Goal: Navigation & Orientation: Find specific page/section

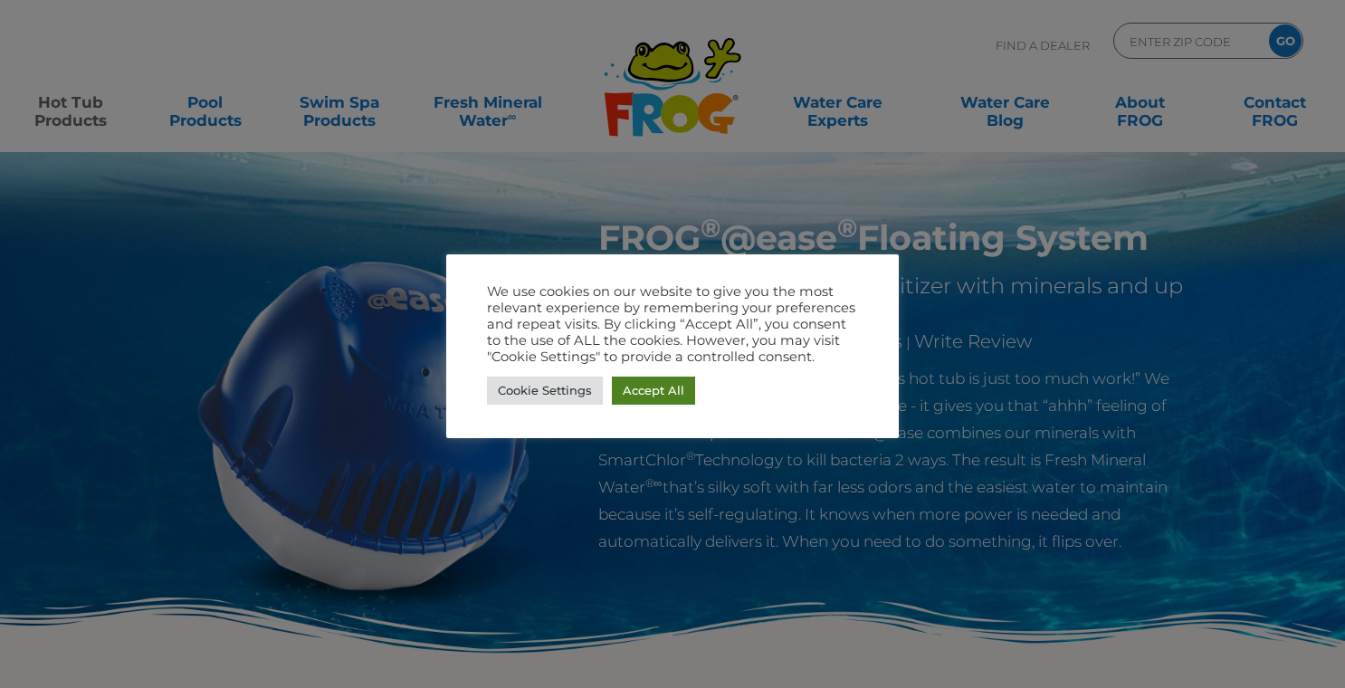
click at [636, 396] on link "Accept All" at bounding box center [653, 391] width 83 height 28
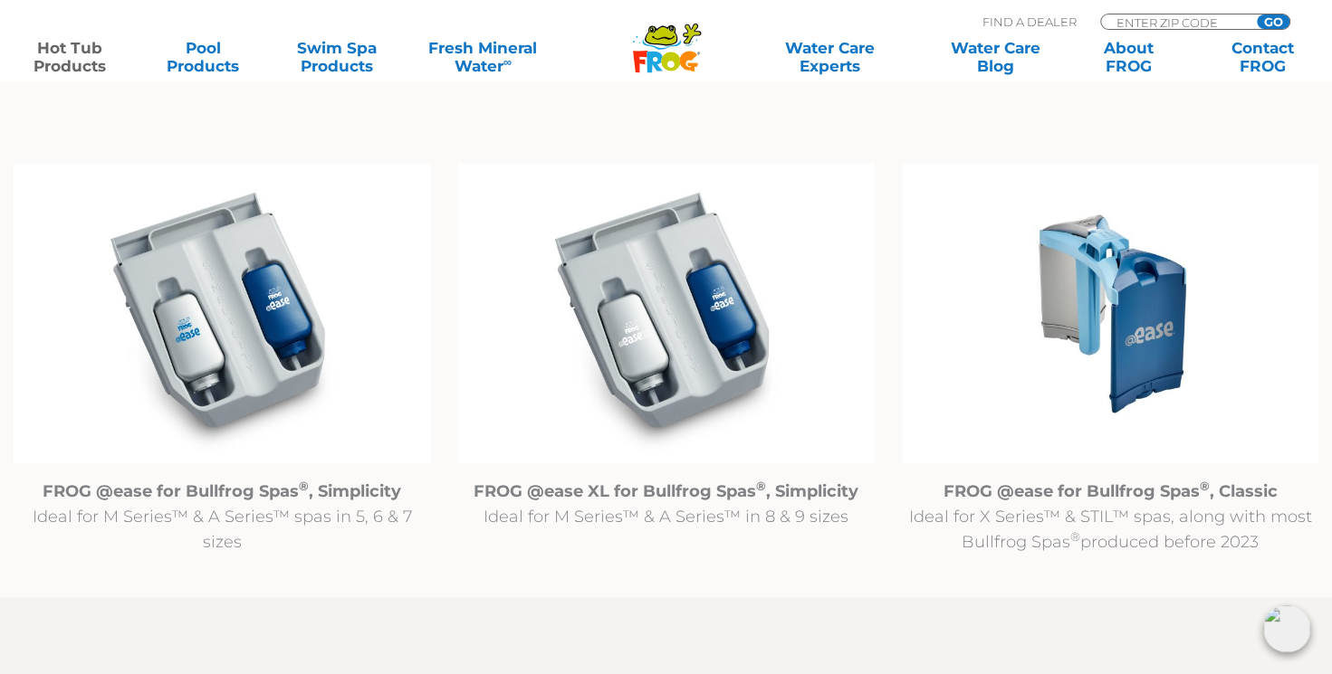
scroll to position [1825, 0]
click at [174, 313] on img at bounding box center [222, 312] width 416 height 301
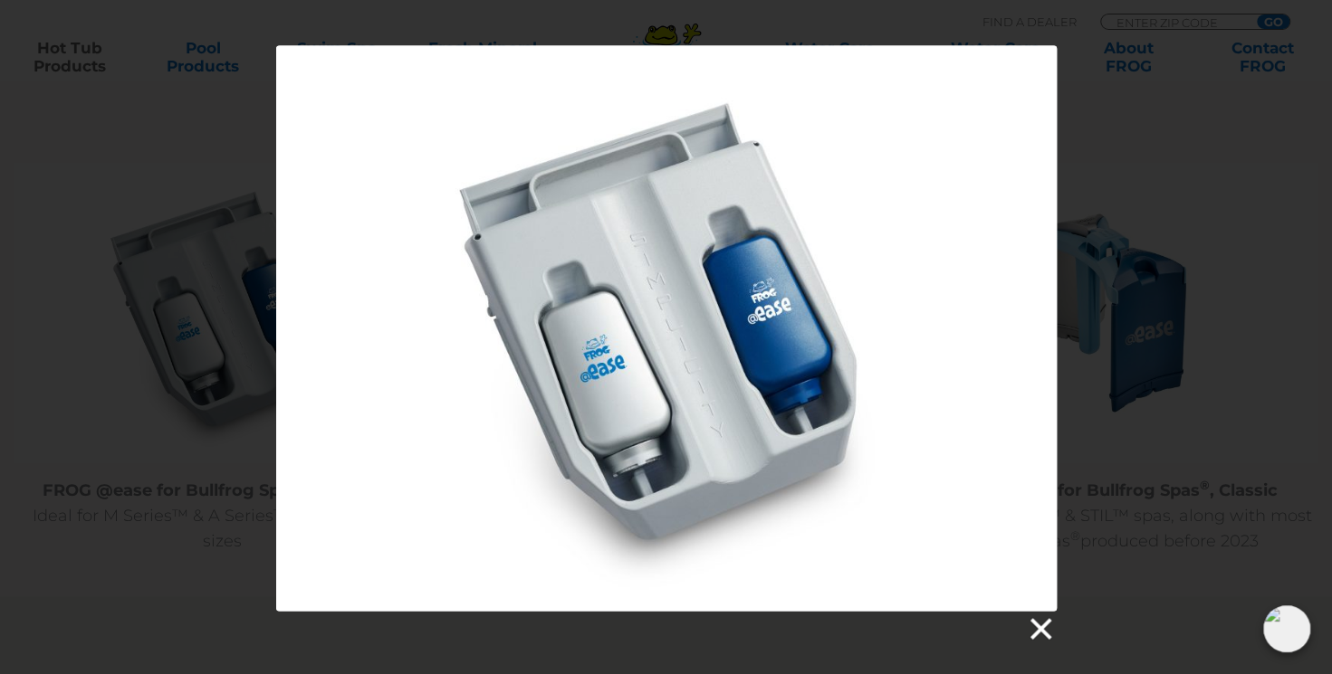
click at [1045, 636] on link at bounding box center [1039, 629] width 27 height 27
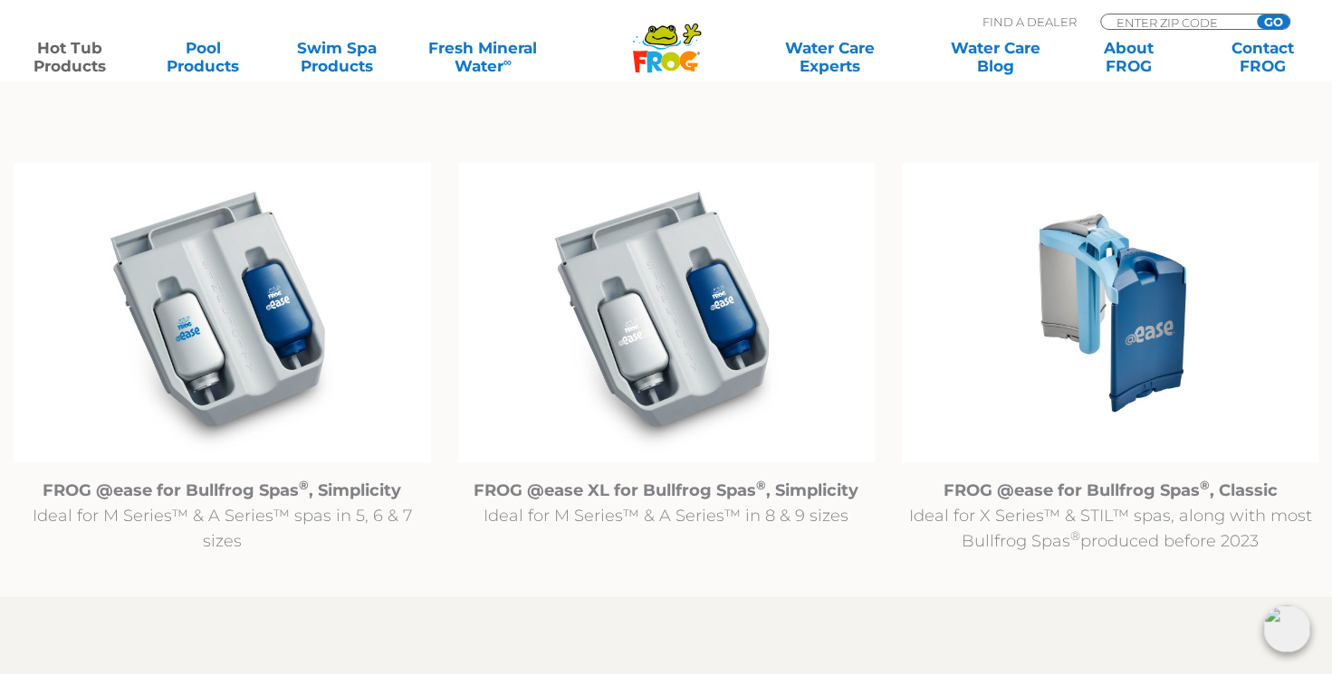
click at [215, 489] on strong "FROG @ease for Bullfrog Spas ® , Simplicity" at bounding box center [222, 490] width 358 height 20
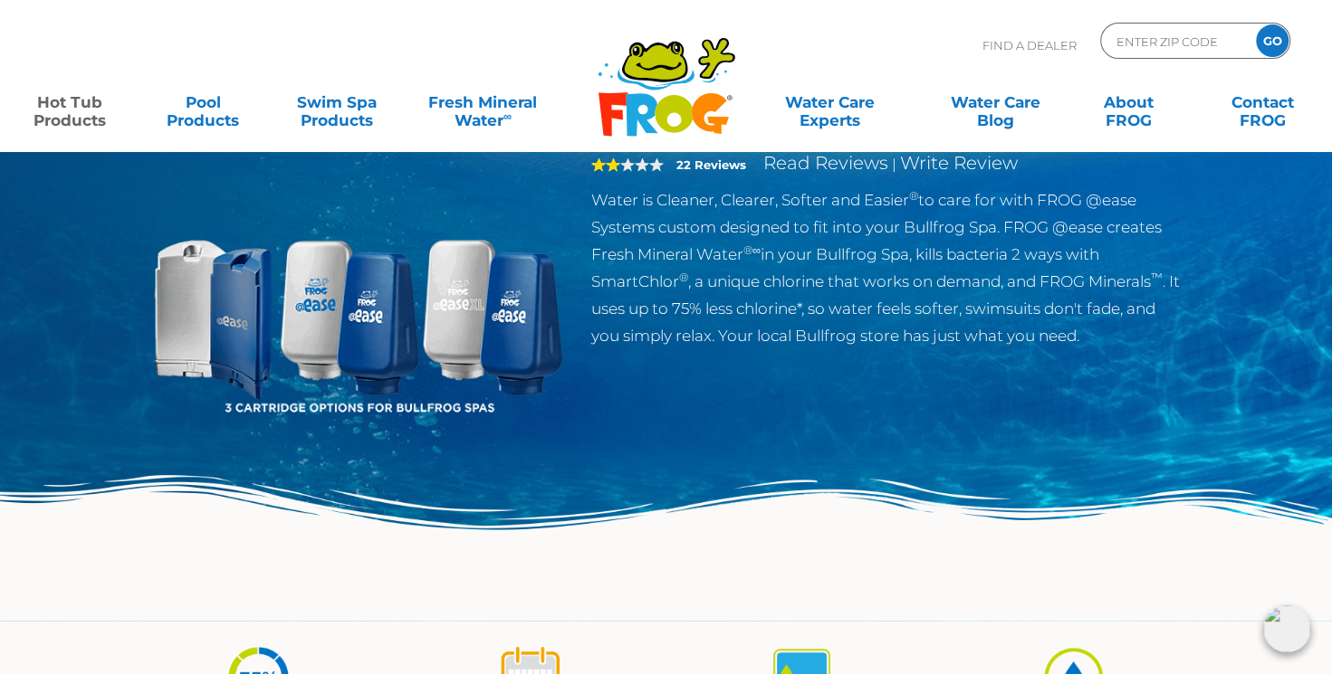
scroll to position [84, 0]
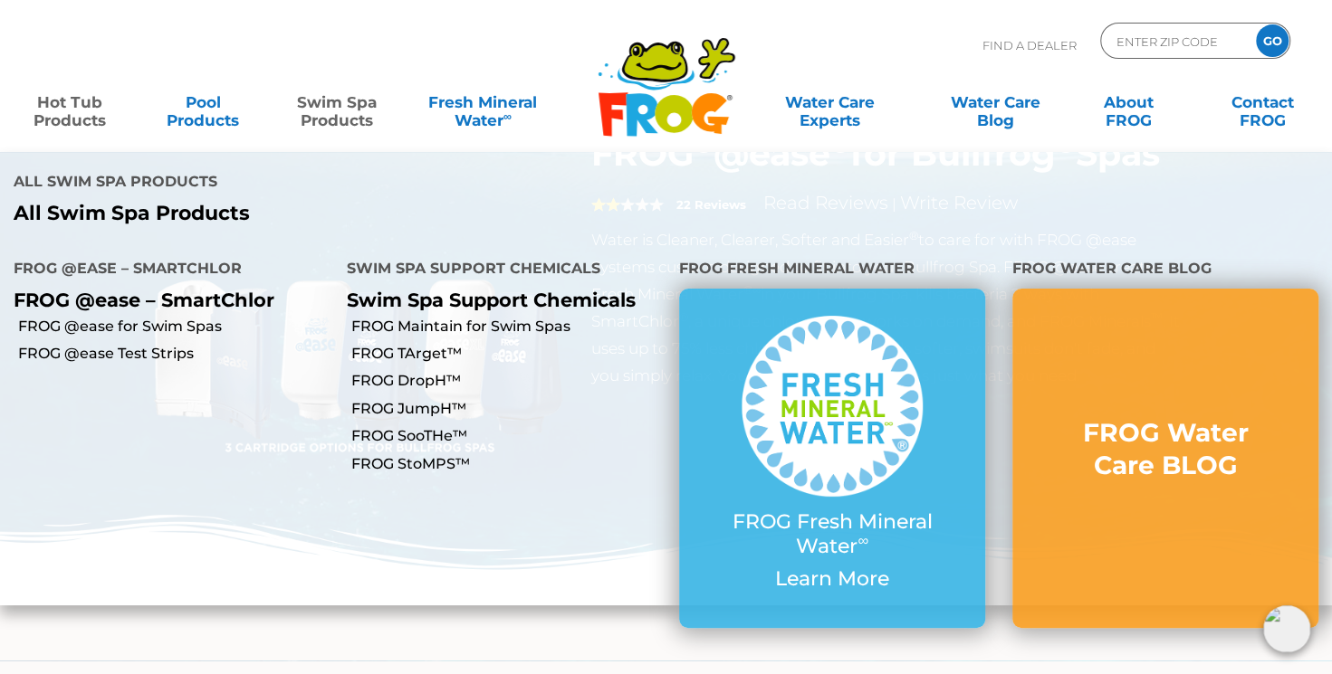
click at [350, 109] on link "Swim Spa Products" at bounding box center [335, 102] width 103 height 36
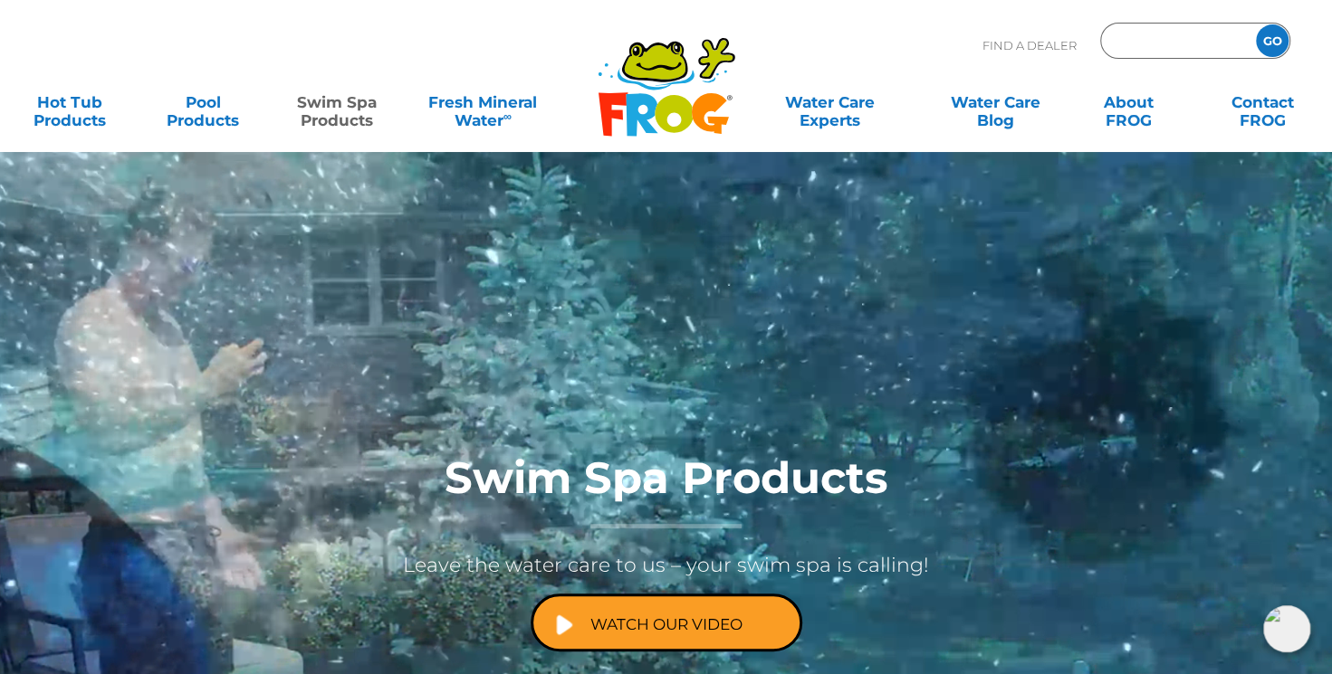
click at [1184, 37] on input "Zip Code Form" at bounding box center [1175, 41] width 122 height 26
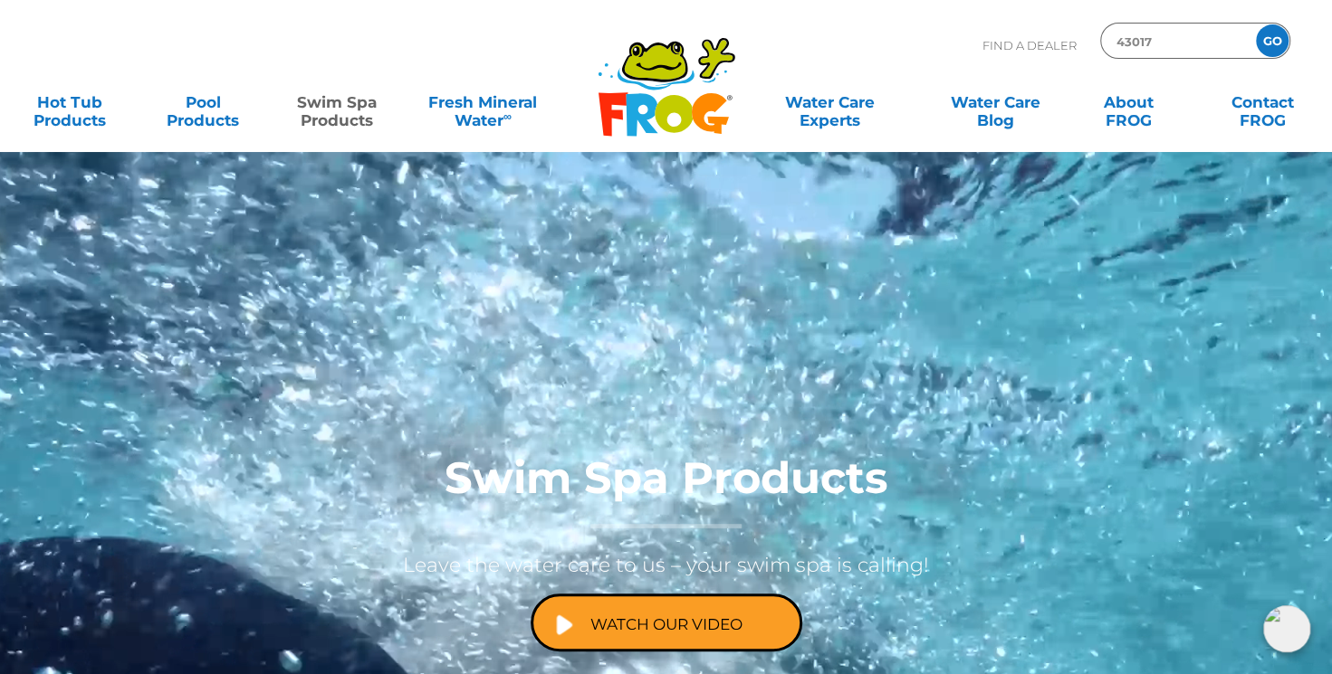
type input "43017"
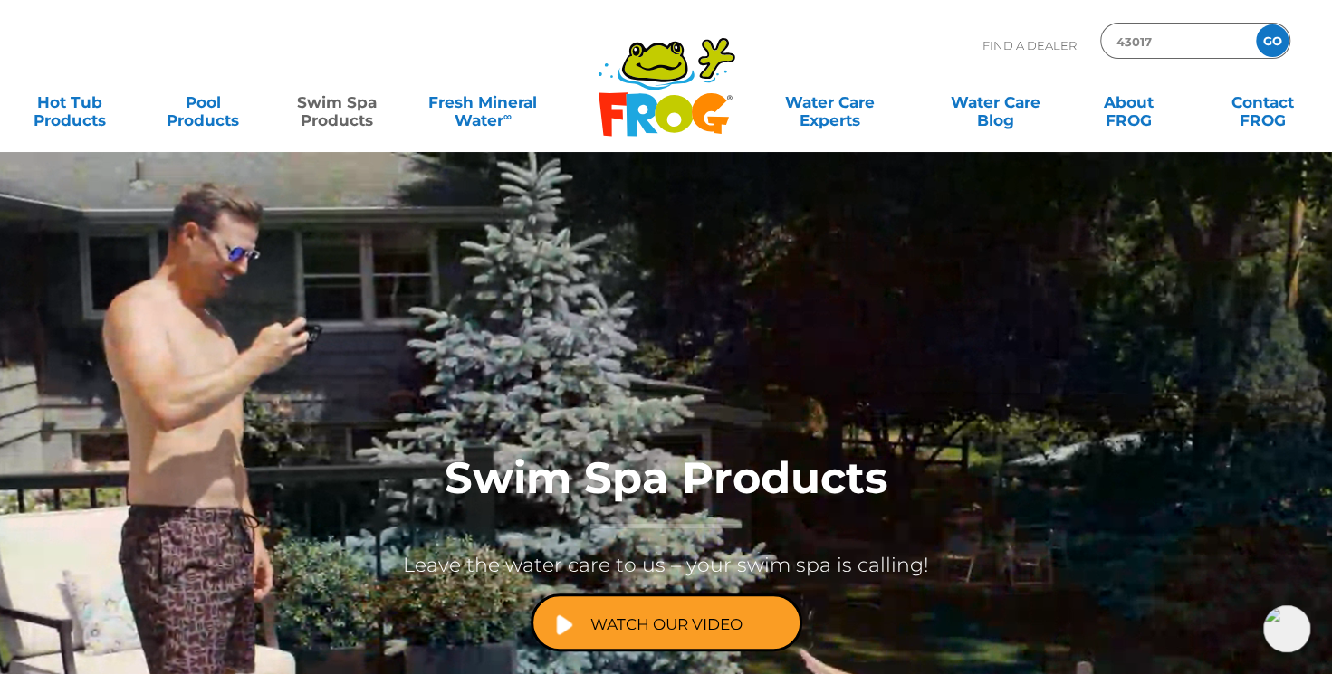
click at [1273, 38] on input "GO" at bounding box center [1272, 40] width 33 height 33
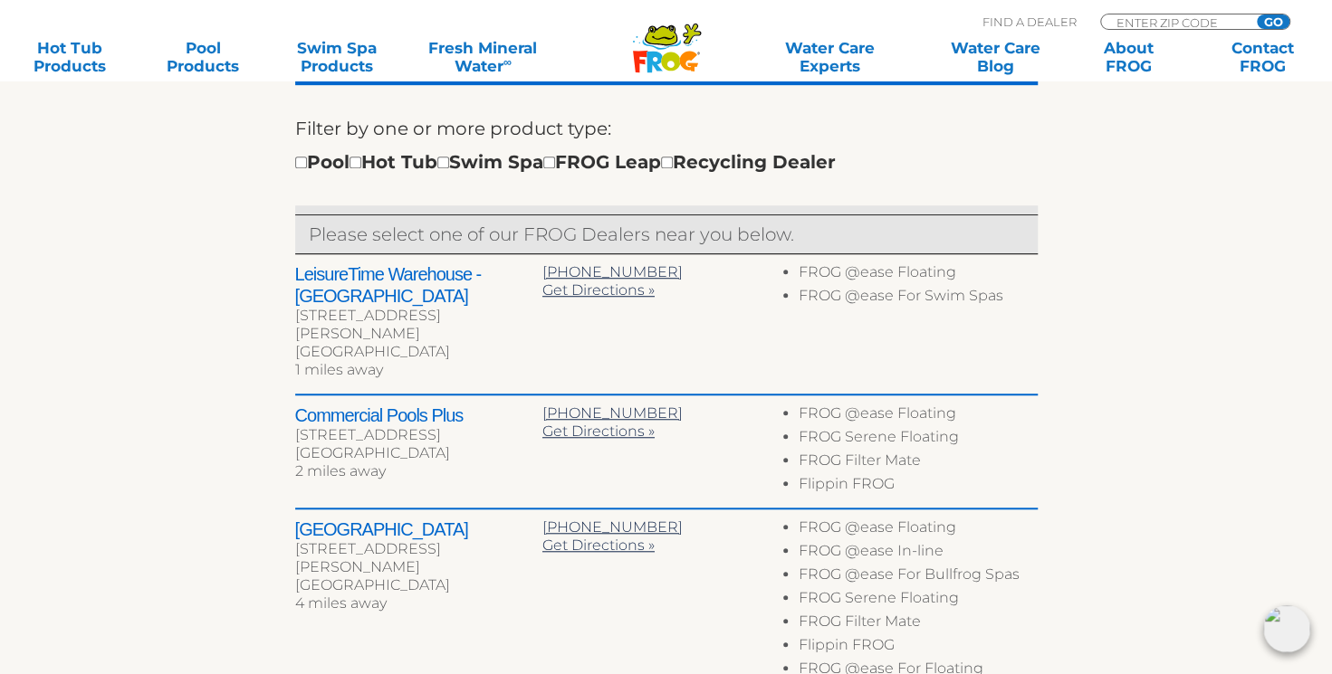
scroll to position [610, 0]
click at [361, 161] on input "checkbox" at bounding box center [355, 163] width 12 height 12
checkbox input "true"
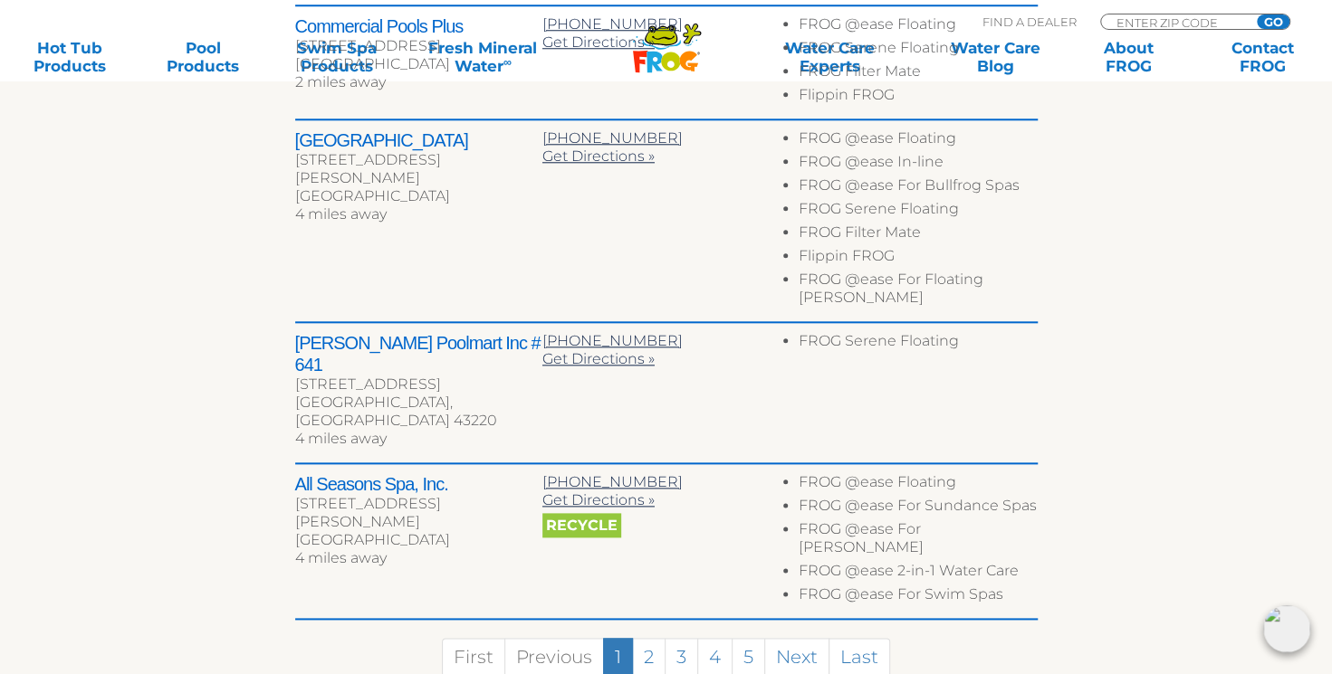
scroll to position [1001, 0]
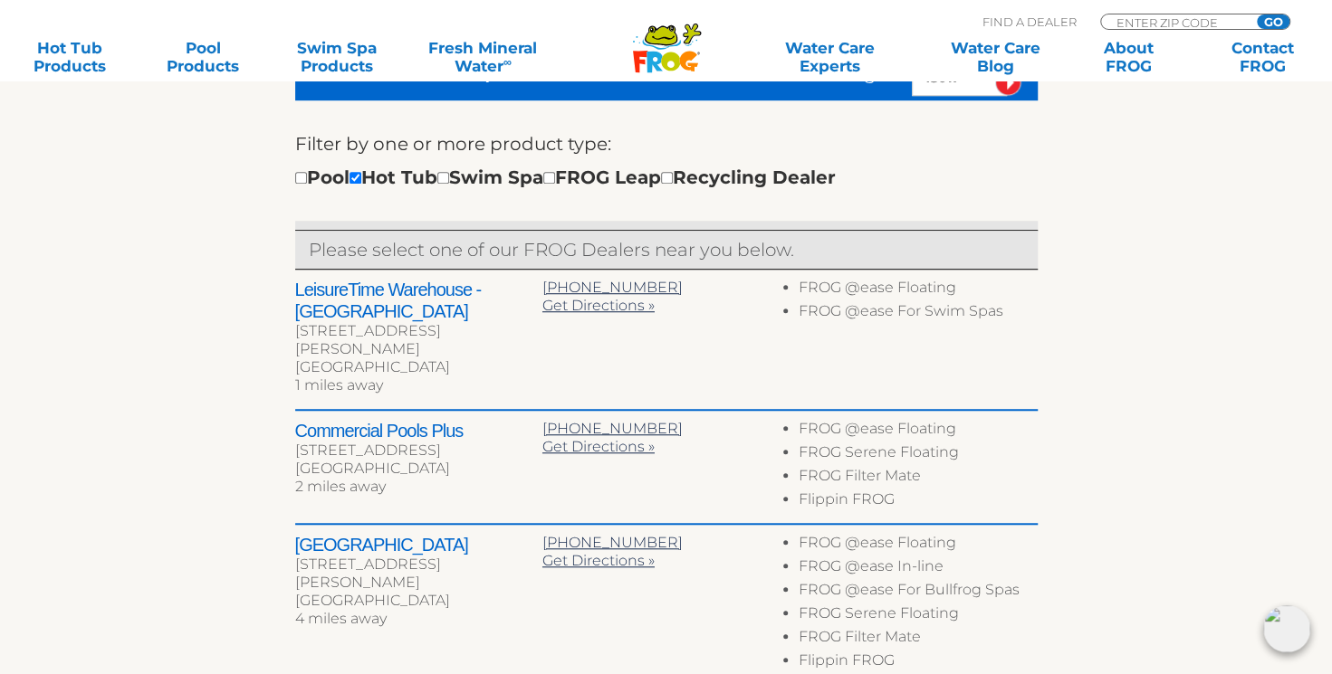
scroll to position [594, 0]
